Goal: Information Seeking & Learning: Learn about a topic

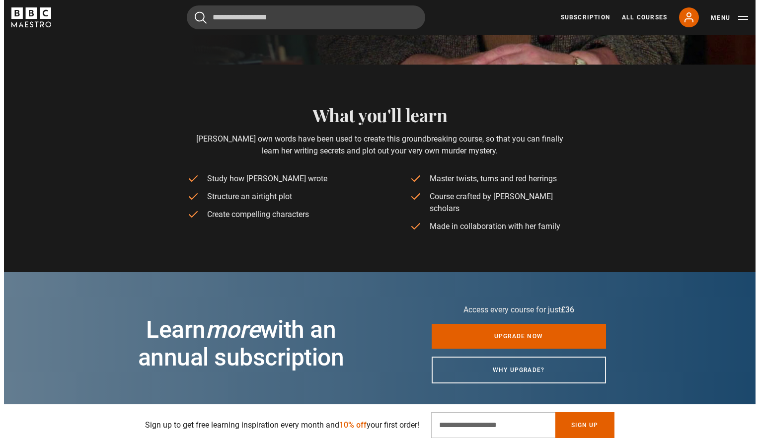
scroll to position [365, 0]
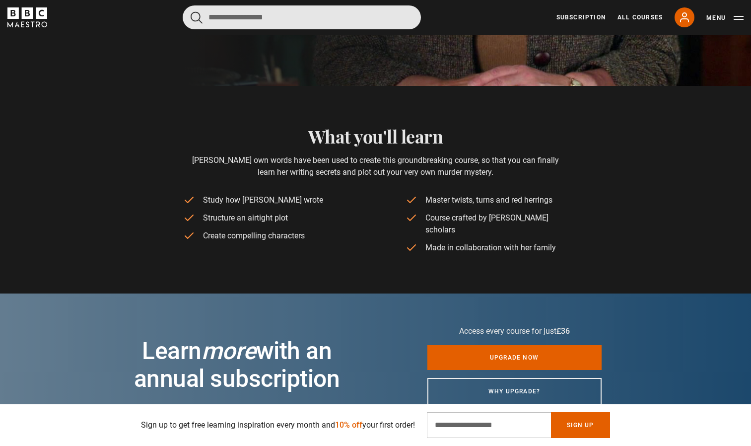
click at [275, 10] on input "Search" at bounding box center [302, 17] width 238 height 24
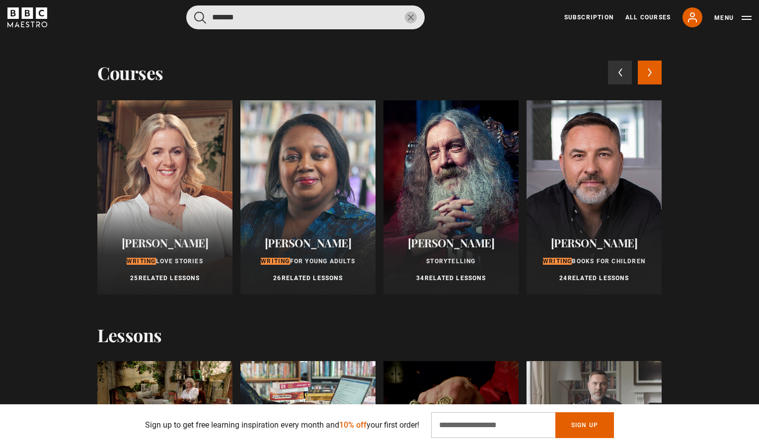
type input "*******"
click at [194, 11] on button "submit" at bounding box center [200, 17] width 12 height 12
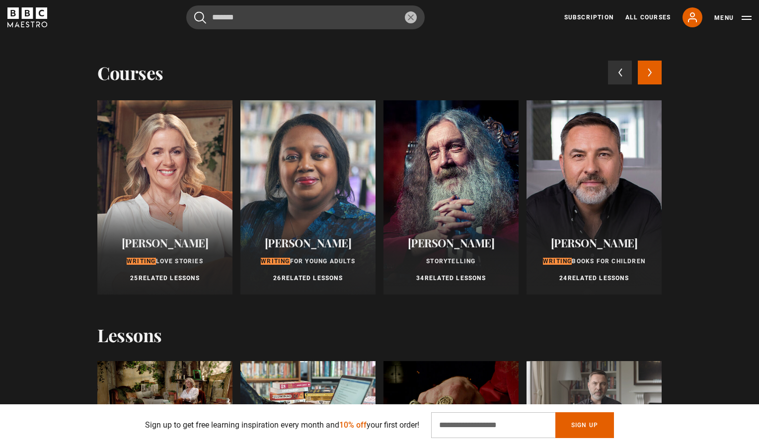
scroll to position [0, 911]
click at [649, 76] on button "Next courses" at bounding box center [650, 73] width 24 height 24
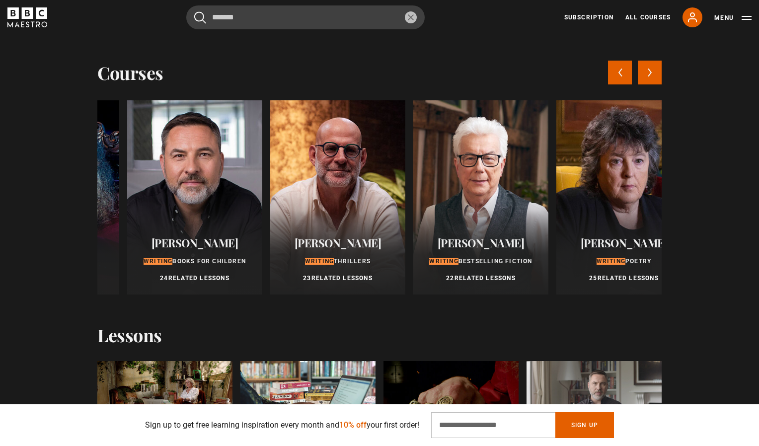
scroll to position [0, 572]
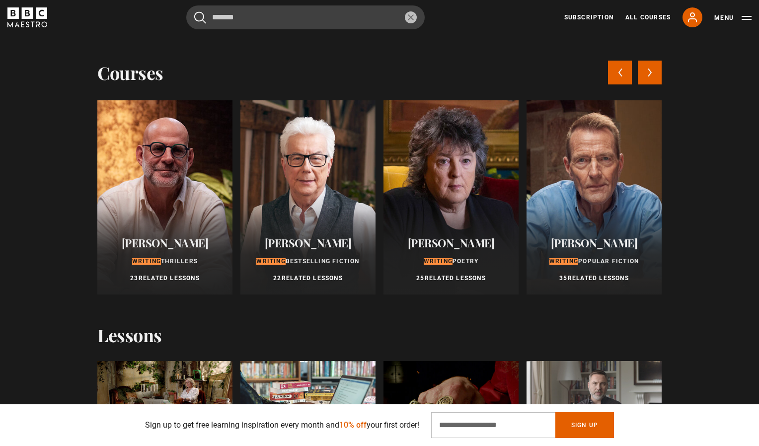
click at [648, 75] on icon at bounding box center [649, 72] width 3 height 7
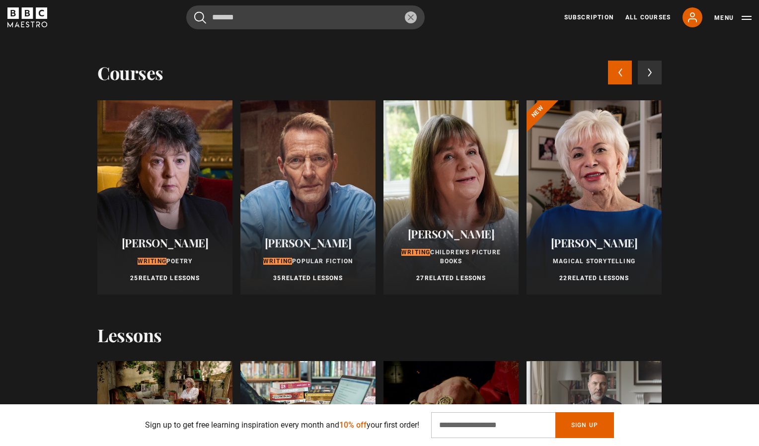
scroll to position [0, 1171]
click at [609, 76] on button "Previous courses" at bounding box center [620, 73] width 24 height 24
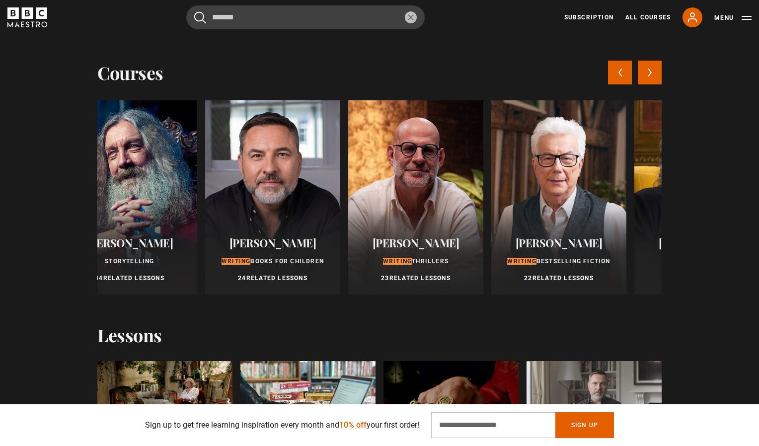
scroll to position [0, 286]
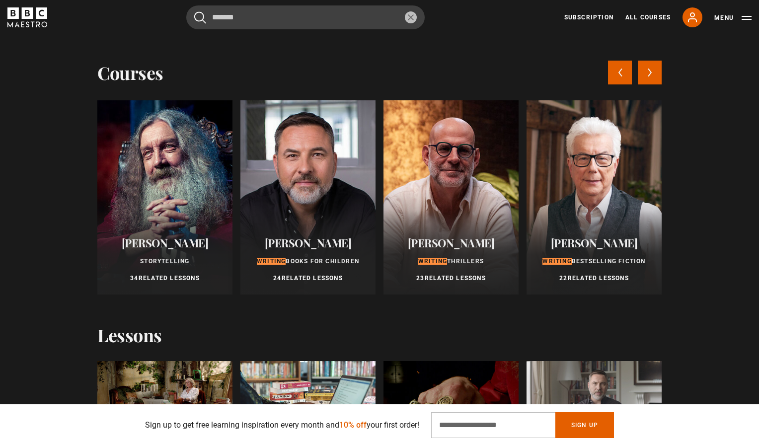
click at [295, 263] on span "Books for Children" at bounding box center [323, 261] width 74 height 7
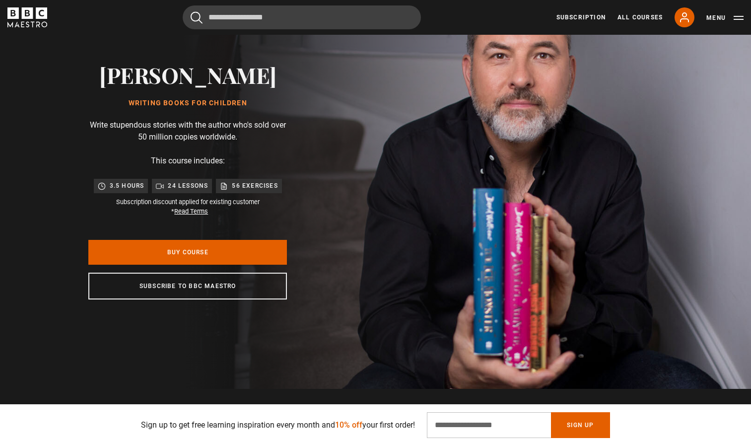
click at [369, 281] on div "David Walliams Writing Books for Children Write stupendous stories with the aut…" at bounding box center [188, 181] width 376 height 416
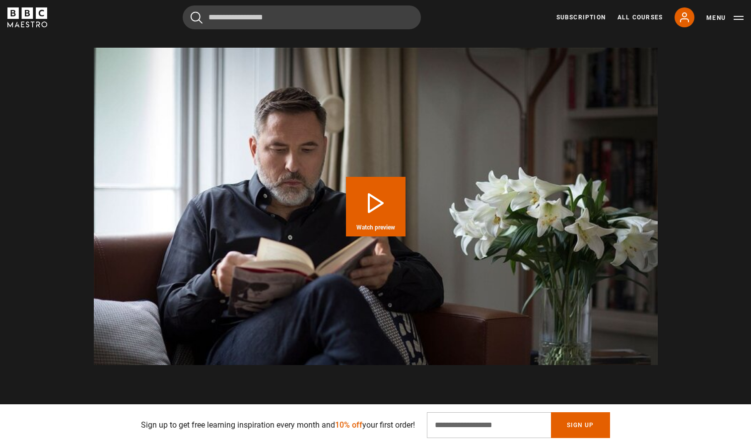
scroll to position [935, 0]
click at [396, 208] on button "Play Course overview for Writing Books for Children with David Walliams Watch p…" at bounding box center [376, 206] width 60 height 60
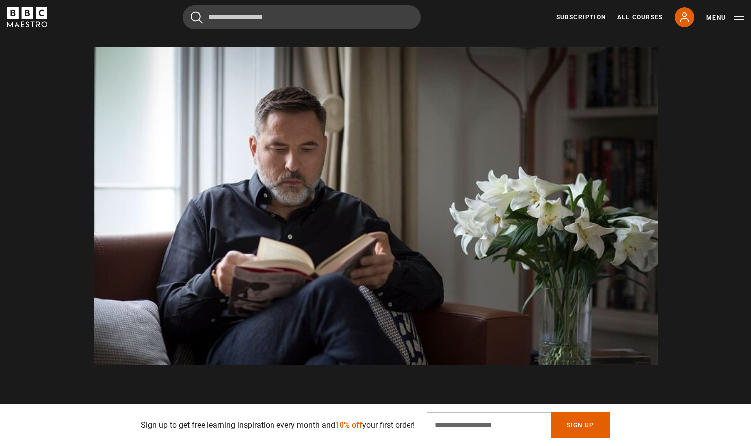
scroll to position [0, 1171]
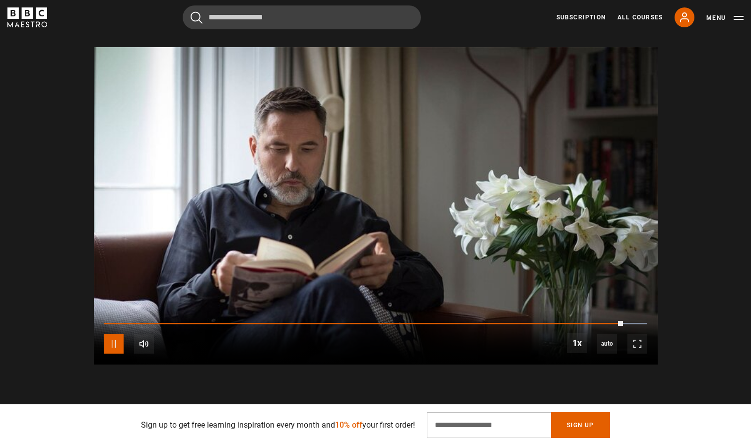
click at [113, 344] on span "Video Player" at bounding box center [114, 344] width 20 height 20
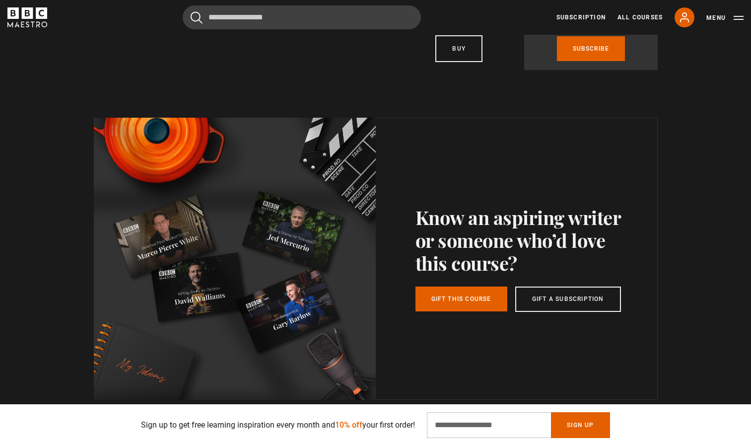
scroll to position [2118, 0]
click at [687, 15] on icon at bounding box center [685, 17] width 8 height 9
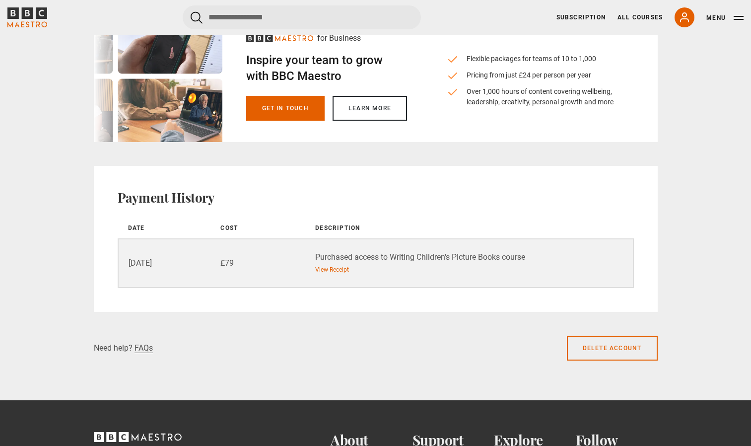
scroll to position [695, 0]
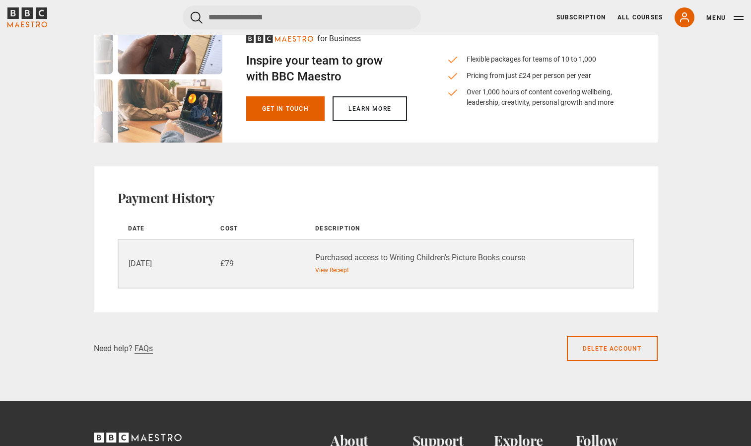
click at [30, 15] on icon "BBC Maestro" at bounding box center [27, 12] width 11 height 11
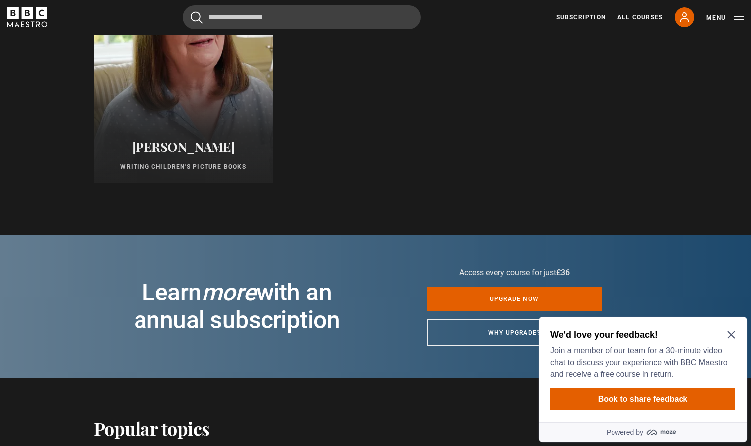
scroll to position [663, 0]
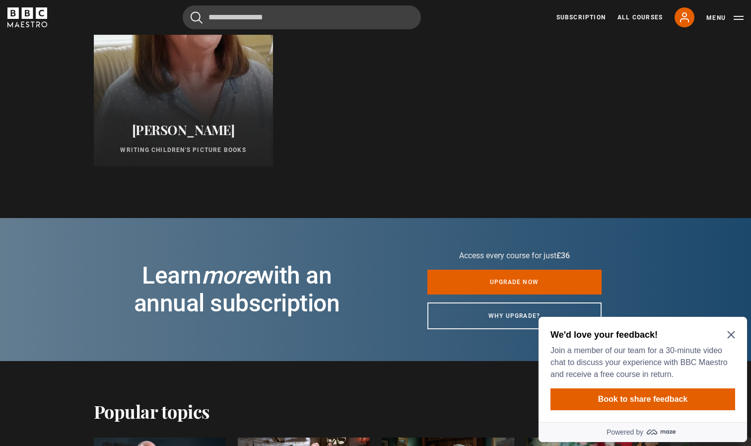
click at [196, 147] on p "Writing Children's Picture Books" at bounding box center [183, 150] width 155 height 9
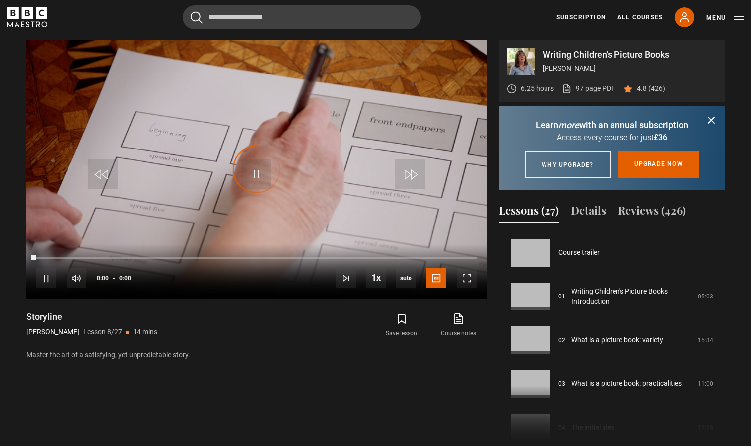
scroll to position [306, 0]
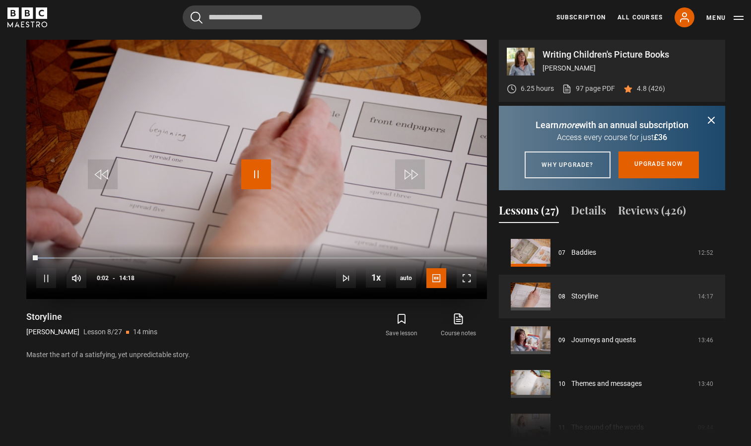
click at [258, 173] on span "Video Player" at bounding box center [256, 174] width 30 height 30
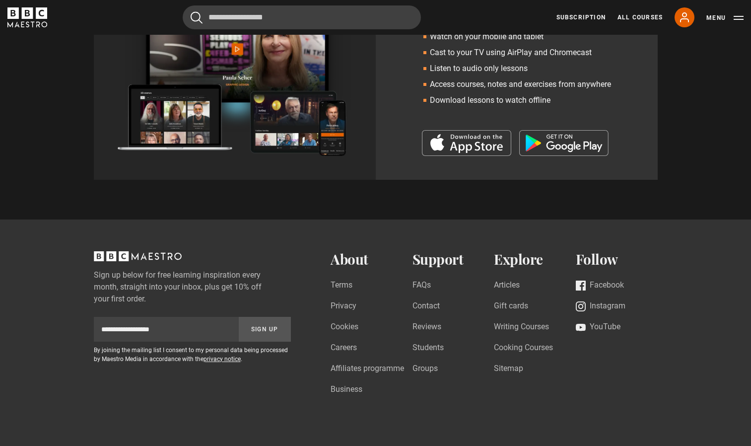
scroll to position [1312, 0]
